Goal: Register for event/course: Sign up to attend an event or enroll in a course

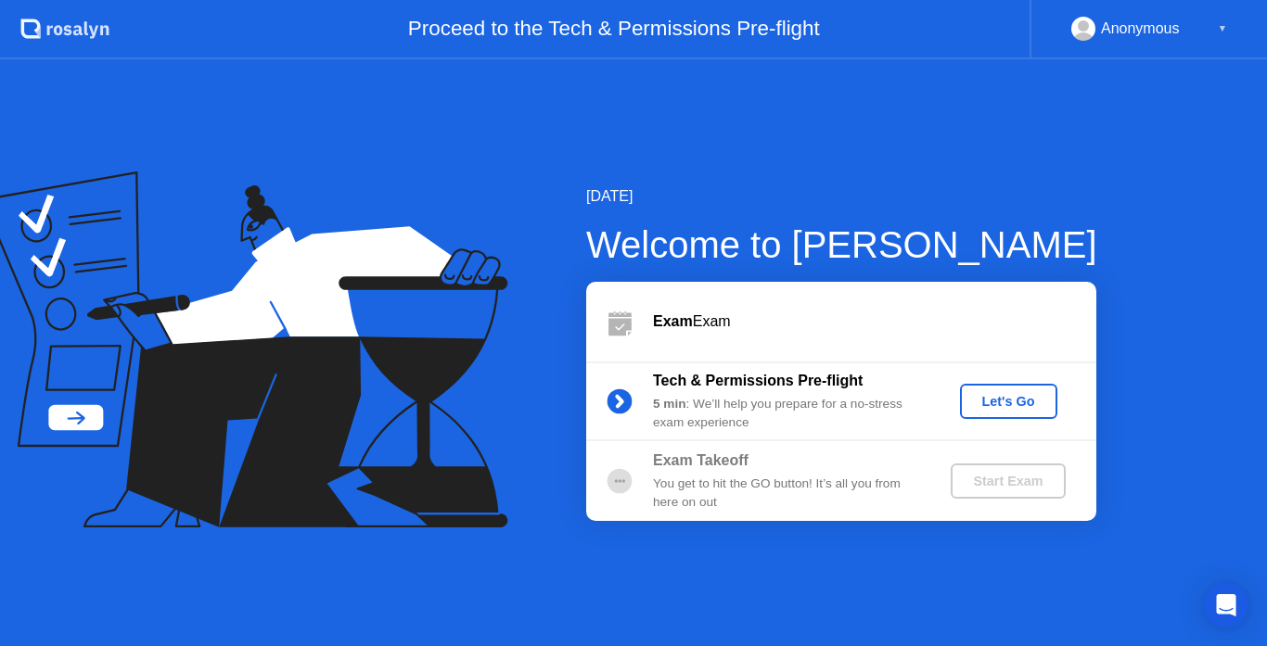
click at [1003, 479] on div "Start Exam" at bounding box center [1007, 481] width 99 height 15
click at [651, 482] on div at bounding box center [619, 481] width 67 height 37
click at [988, 407] on div "Let's Go" at bounding box center [1008, 401] width 83 height 15
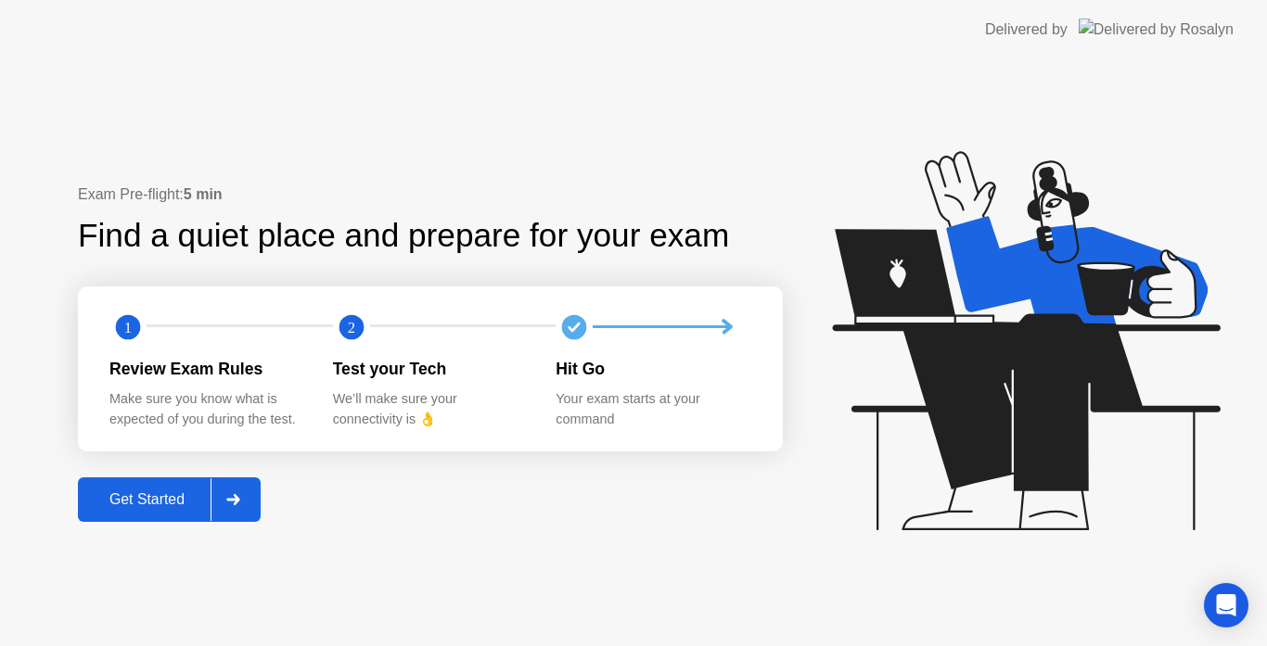
click at [178, 504] on div "Get Started" at bounding box center [146, 500] width 127 height 17
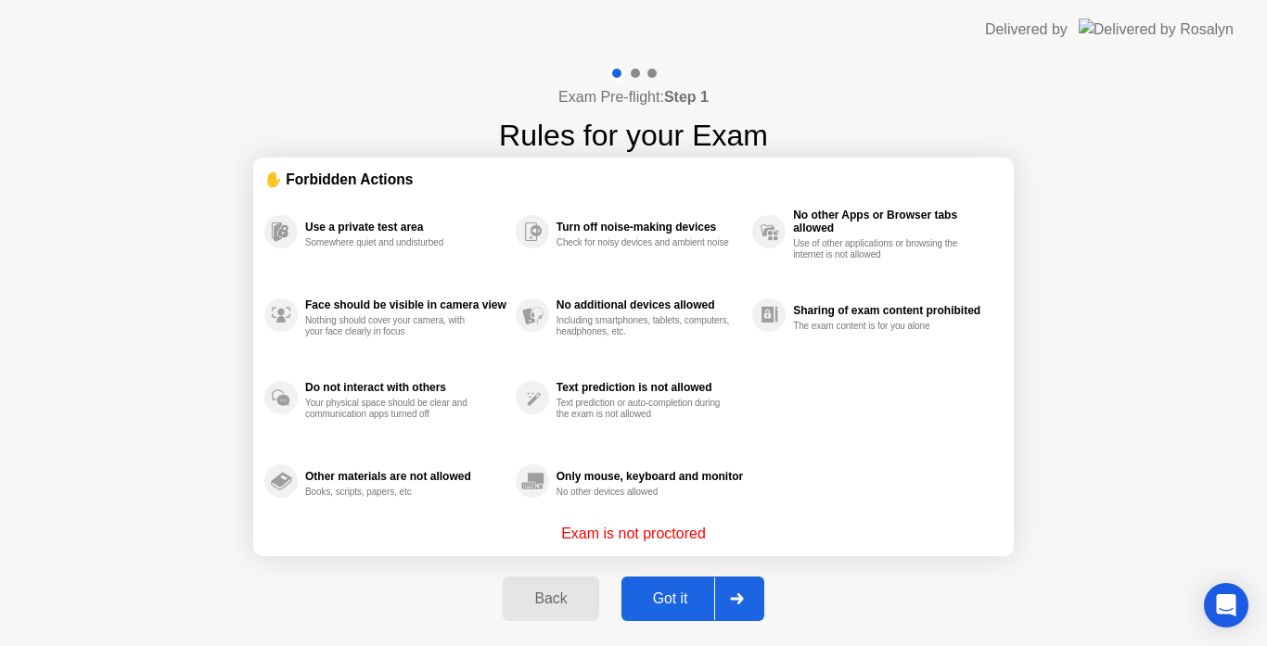
click at [666, 606] on div "Got it" at bounding box center [670, 599] width 87 height 17
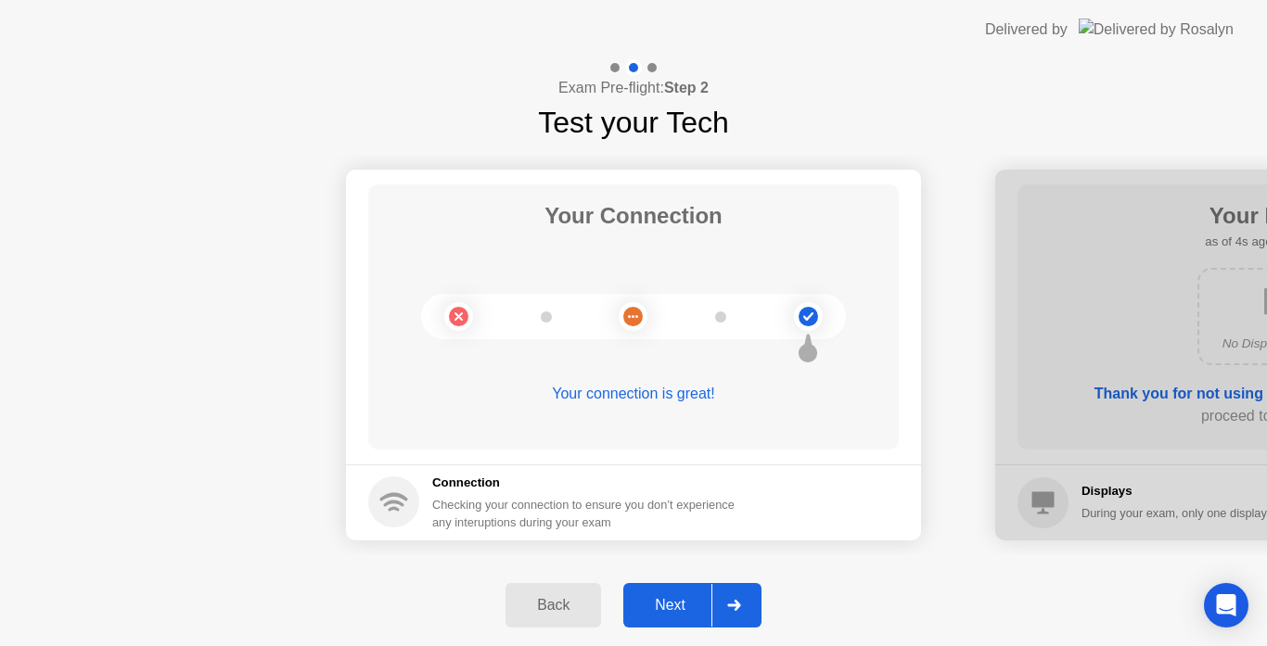
click at [666, 606] on div "Next" at bounding box center [670, 605] width 83 height 17
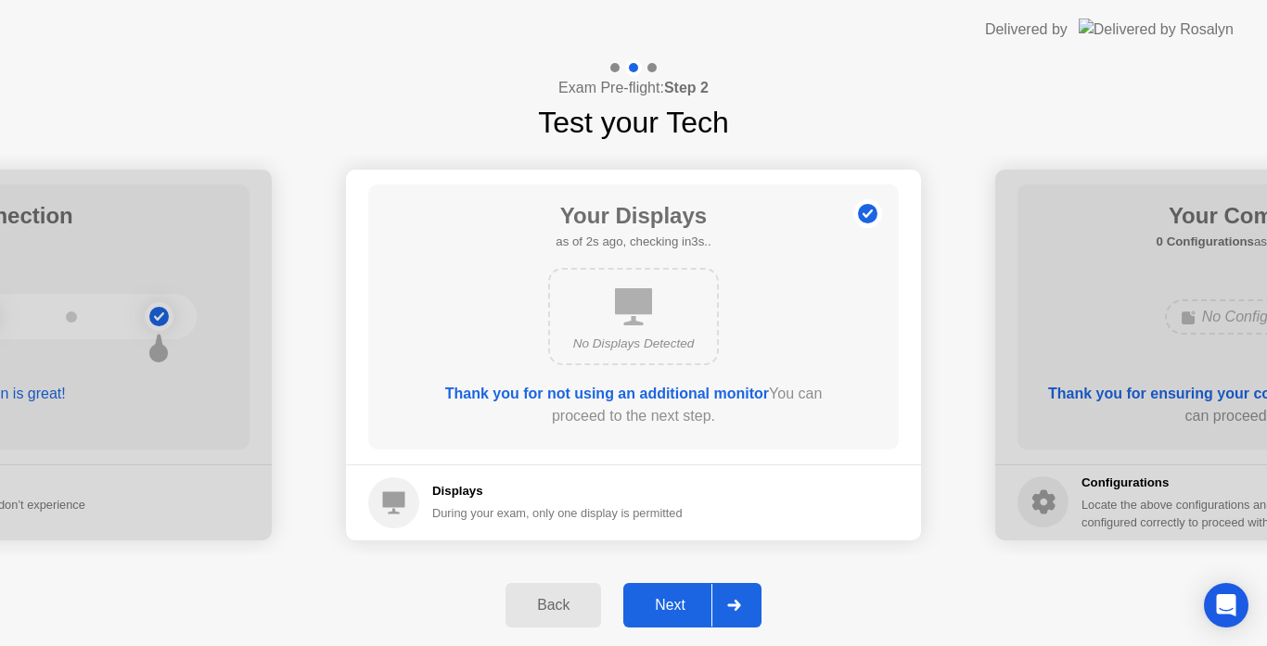
click at [666, 606] on div "Next" at bounding box center [670, 605] width 83 height 17
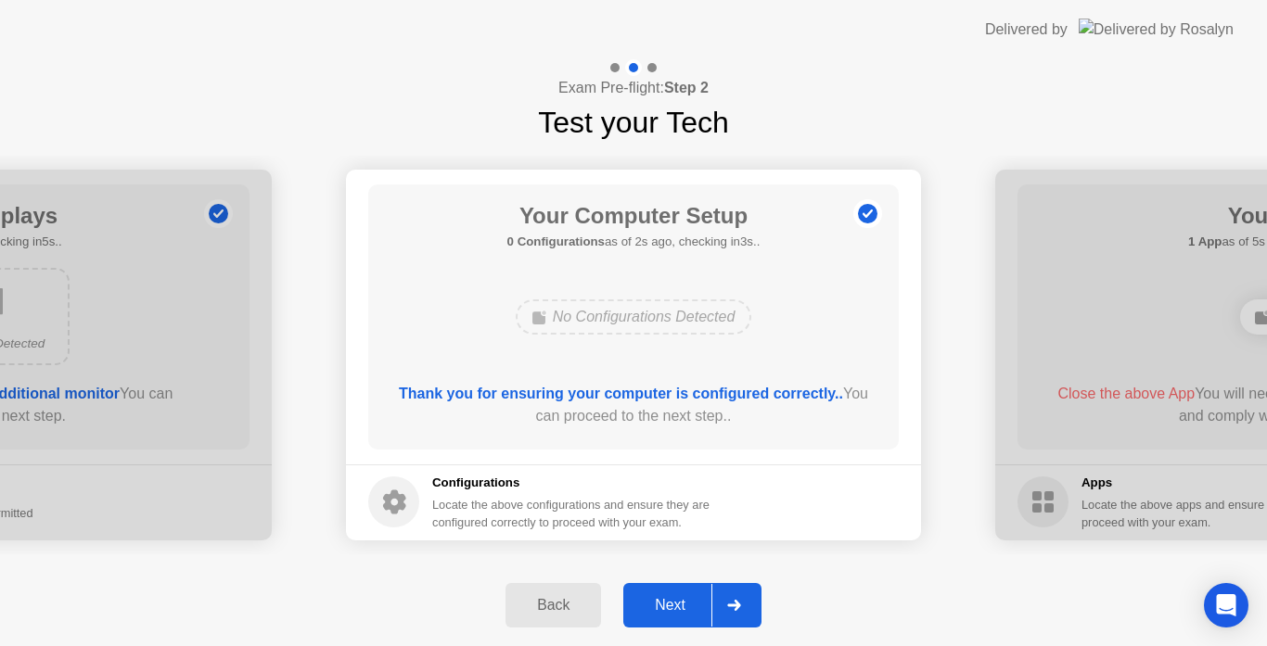
click at [666, 606] on div "Next" at bounding box center [670, 605] width 83 height 17
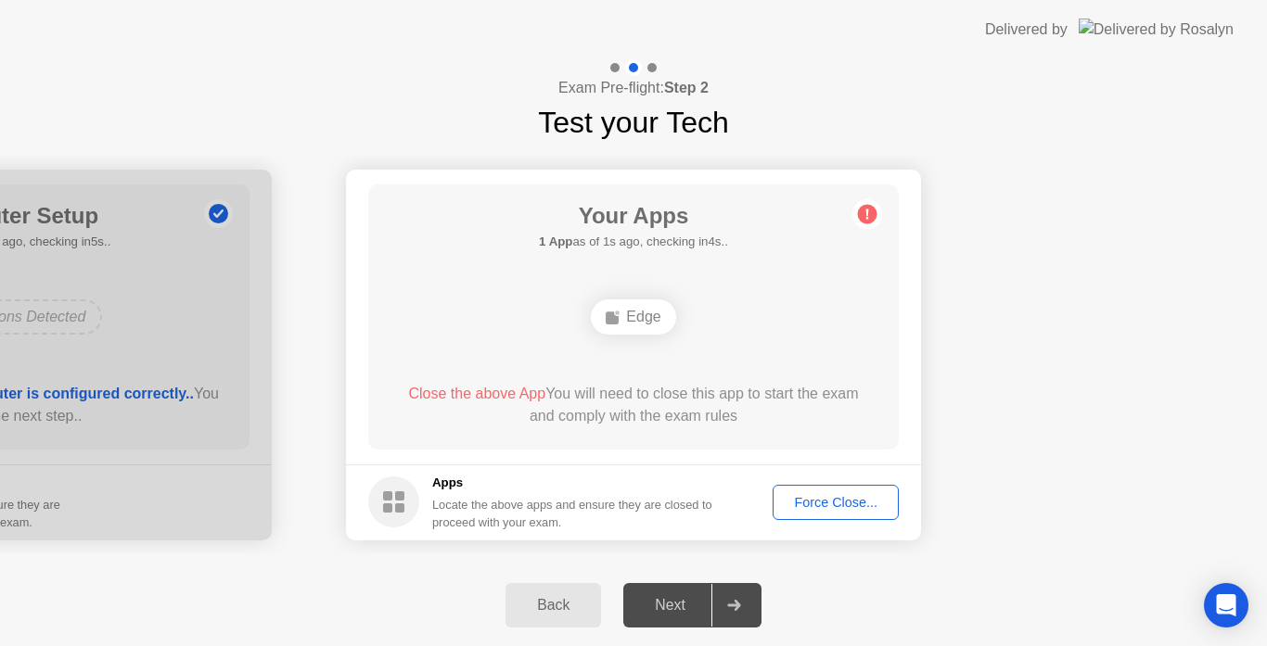
click at [851, 498] on div "Force Close..." at bounding box center [835, 502] width 113 height 15
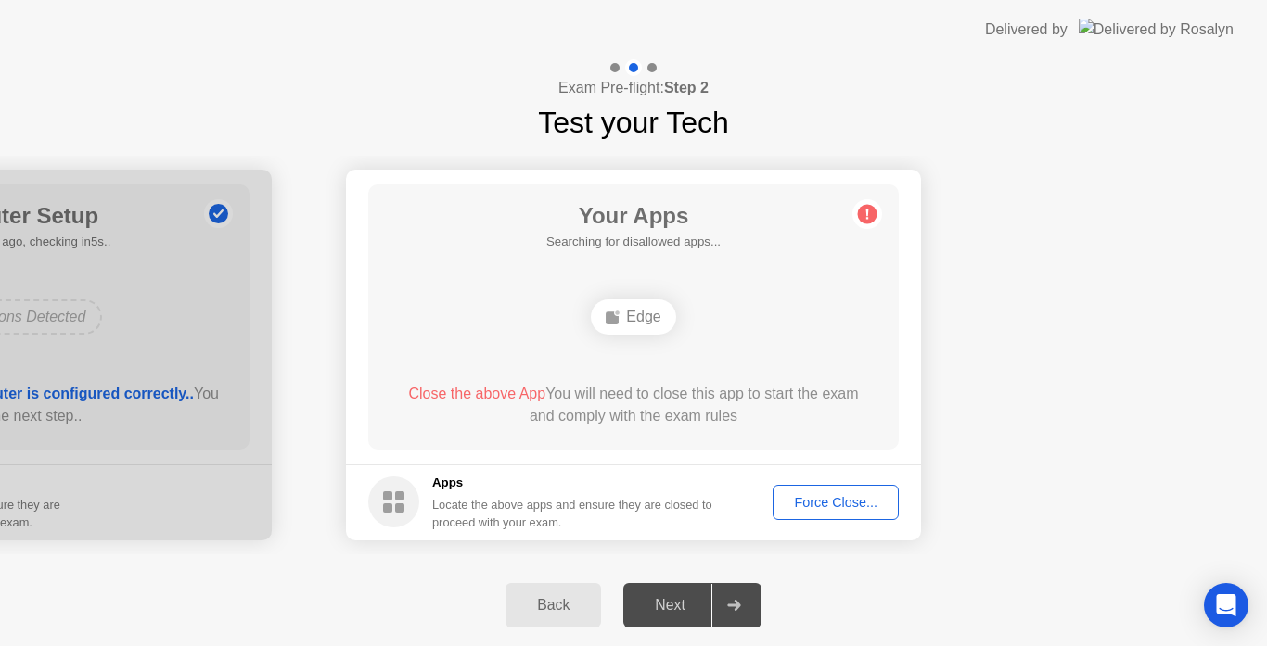
click at [841, 503] on div "Force Close..." at bounding box center [835, 502] width 113 height 15
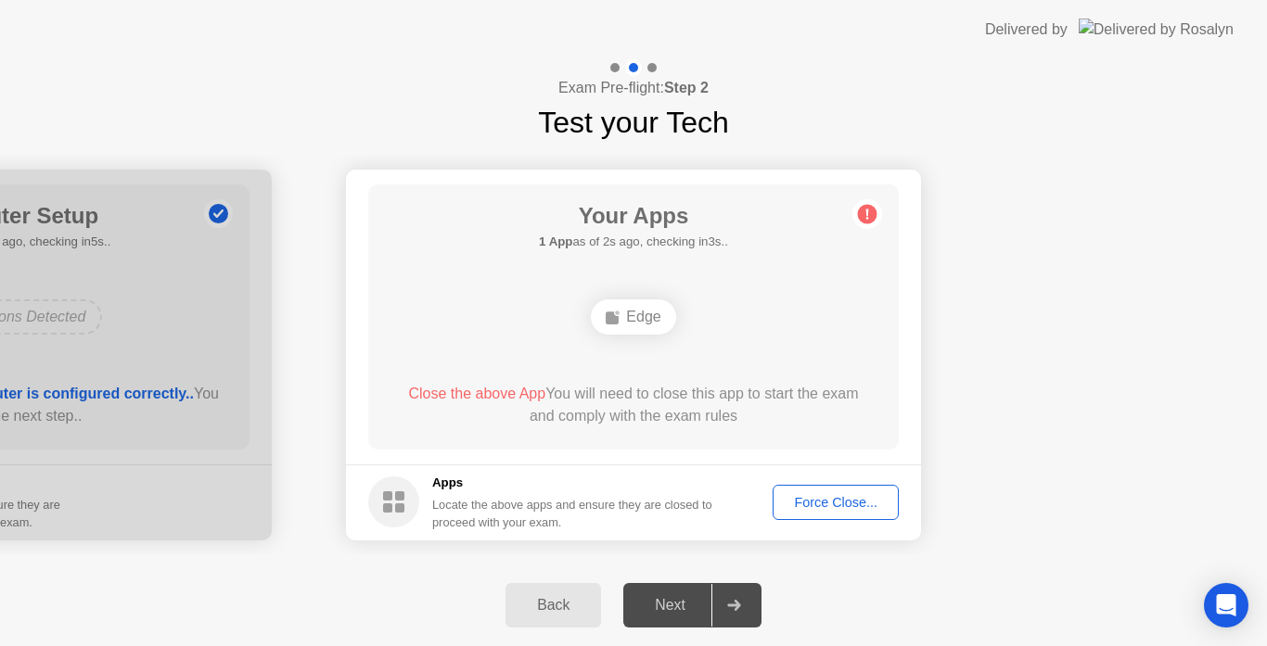
click at [851, 509] on div "Force Close..." at bounding box center [835, 502] width 113 height 15
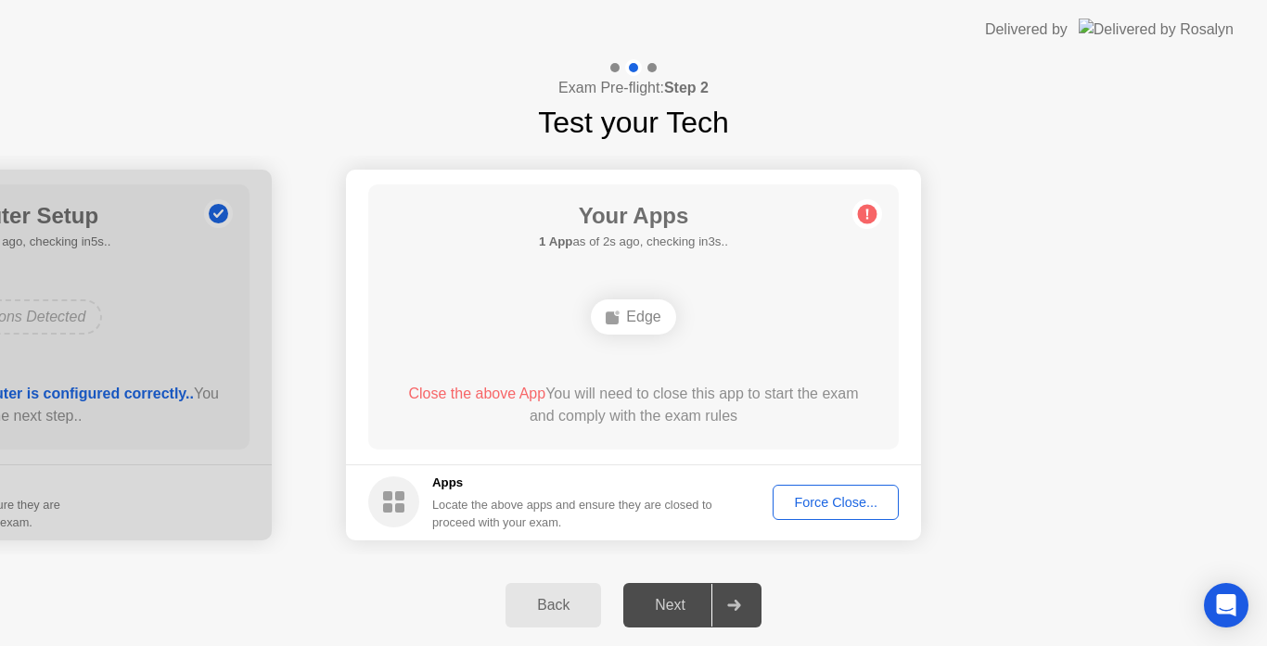
click at [802, 505] on div "Force Close..." at bounding box center [835, 502] width 113 height 15
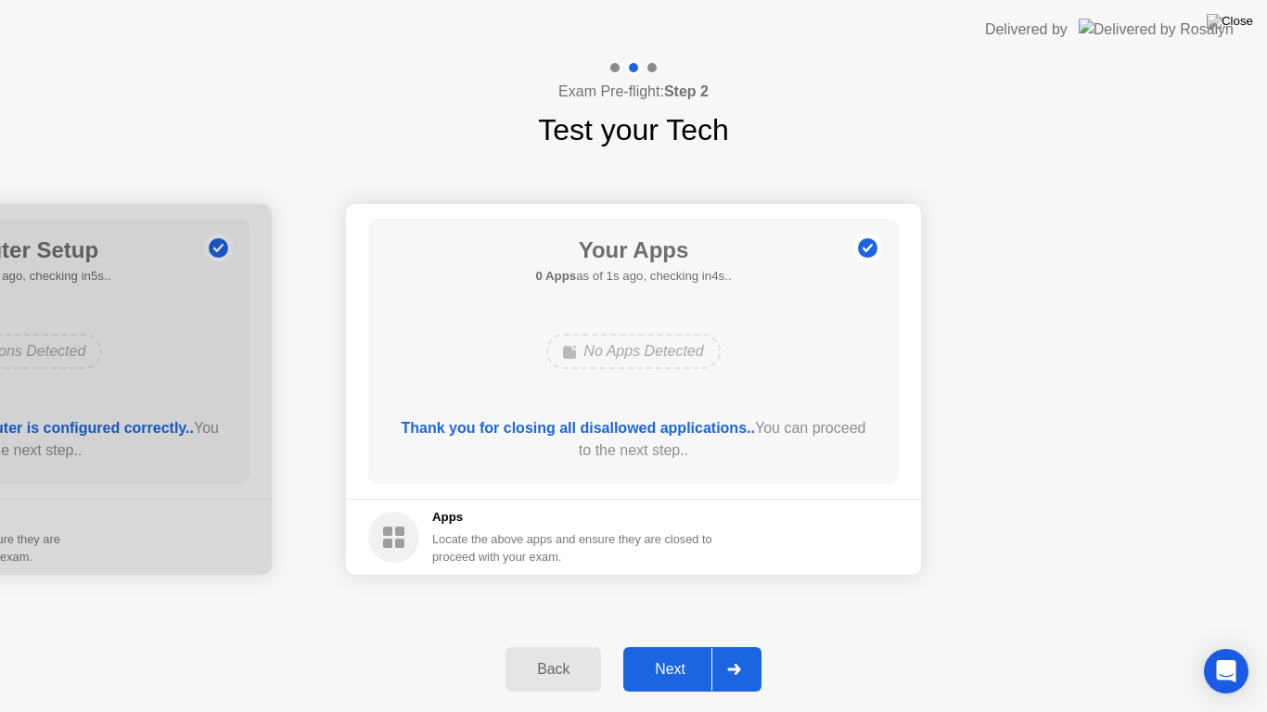
click at [676, 646] on div "Next" at bounding box center [670, 669] width 83 height 17
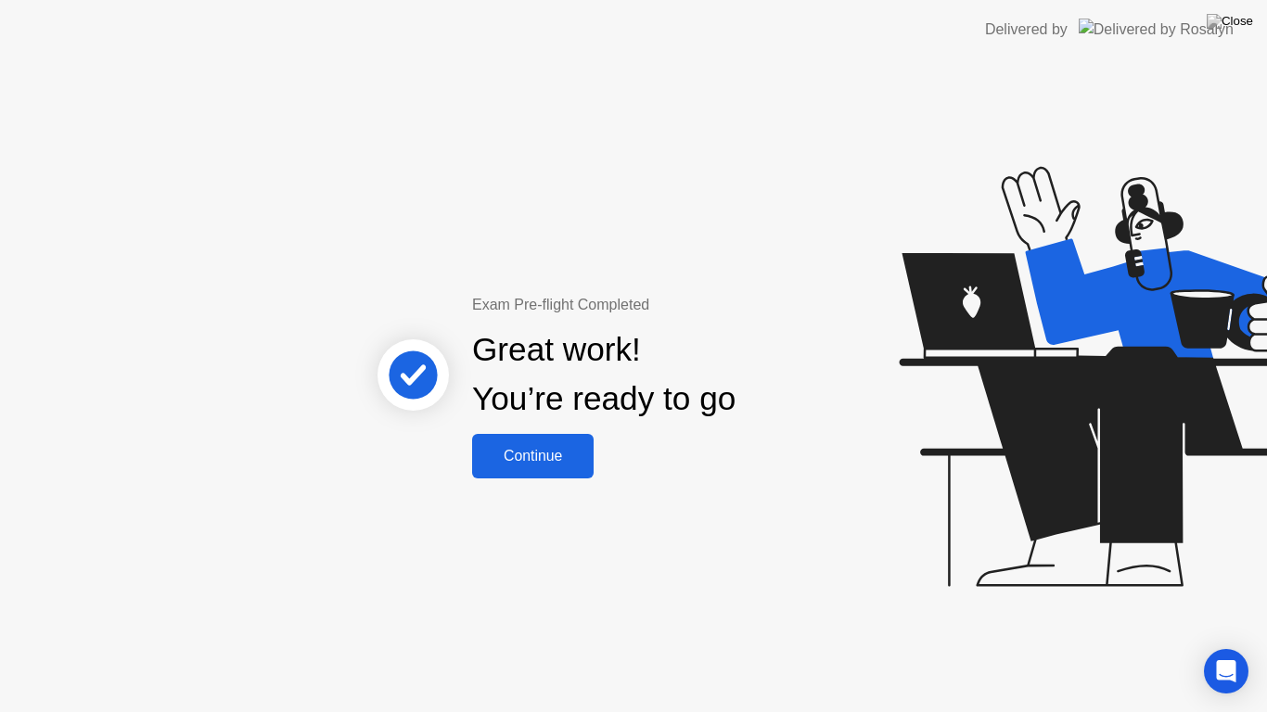
click at [555, 457] on div "Continue" at bounding box center [533, 456] width 110 height 17
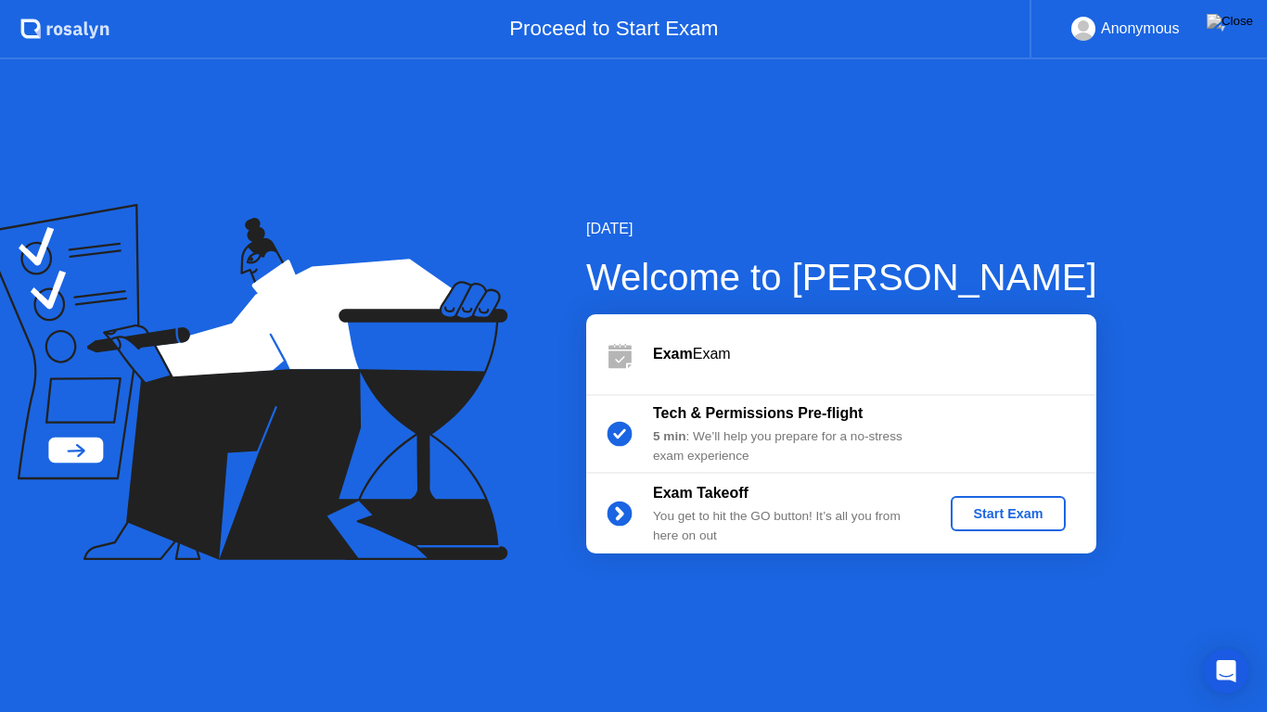
click at [978, 510] on div "Start Exam" at bounding box center [1007, 513] width 99 height 15
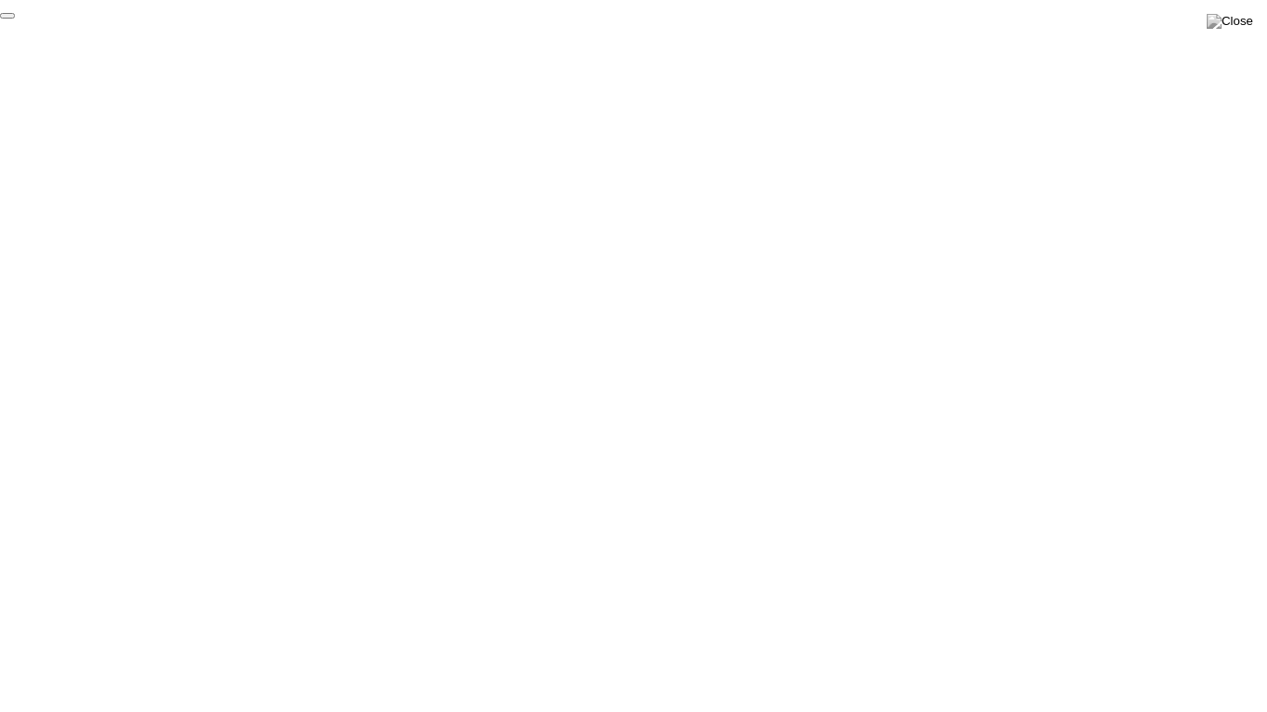
click div "End Proctoring Session"
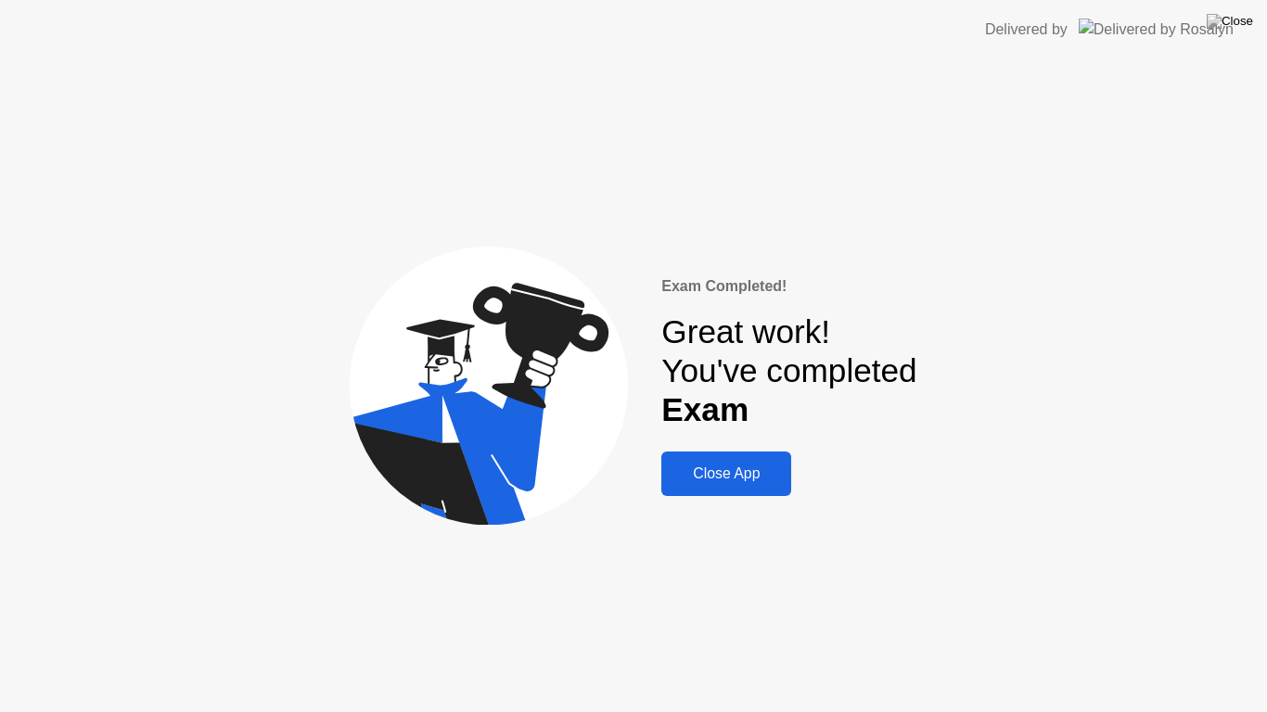
click at [722, 480] on div "Close App" at bounding box center [726, 474] width 119 height 17
